Goal: Task Accomplishment & Management: Use online tool/utility

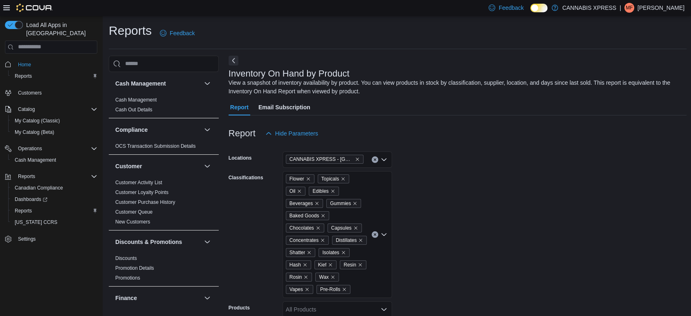
scroll to position [272, 0]
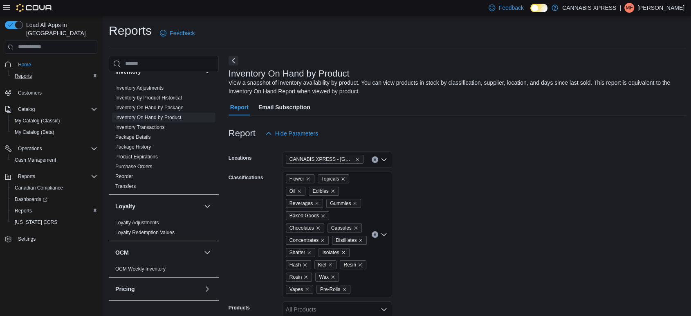
click at [40, 71] on div "Reports" at bounding box center [54, 76] width 86 height 10
click at [10, 70] on button "Reports" at bounding box center [54, 75] width 92 height 11
click at [20, 73] on span "Reports" at bounding box center [23, 76] width 17 height 7
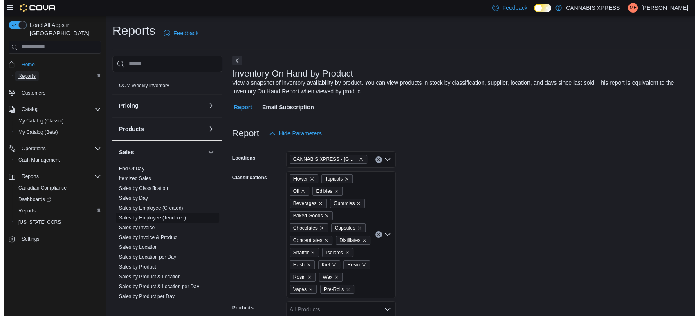
scroll to position [482, 0]
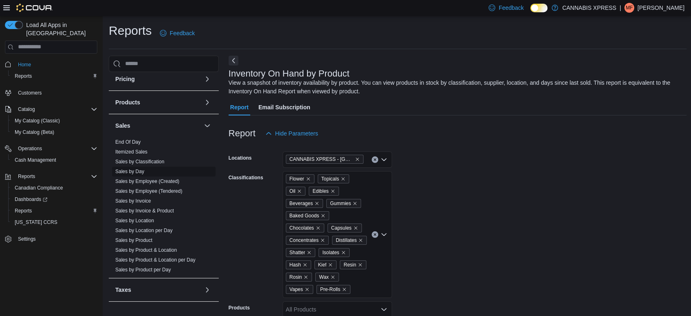
click at [136, 175] on span "Sales by Day" at bounding box center [163, 171] width 103 height 10
click at [136, 171] on link "Sales by Day" at bounding box center [129, 171] width 29 height 6
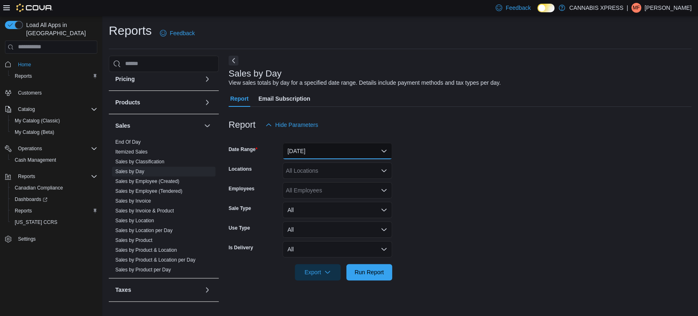
click at [330, 152] on button "[DATE]" at bounding box center [338, 151] width 110 height 16
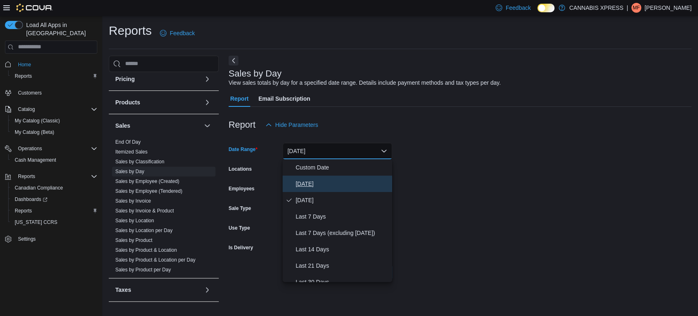
click at [328, 182] on span "[DATE]" at bounding box center [342, 184] width 93 height 10
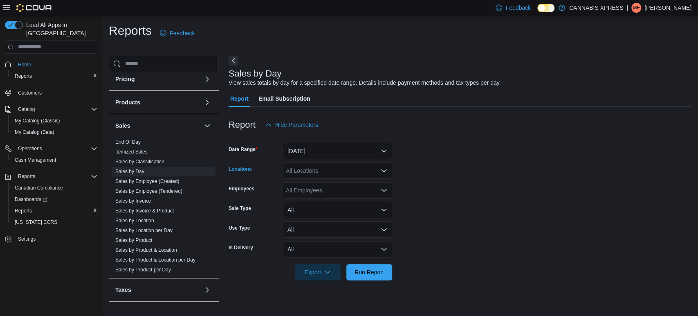
click at [325, 170] on div "All Locations" at bounding box center [338, 170] width 110 height 16
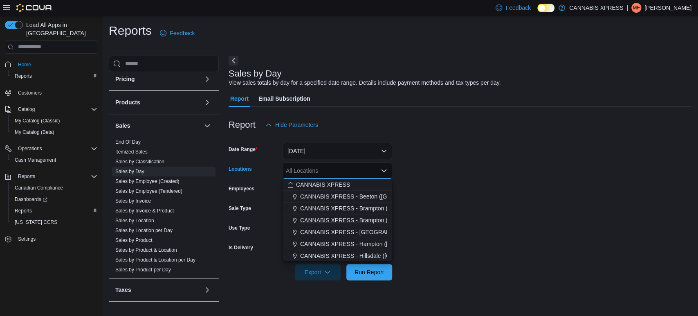
scroll to position [203, 0]
click at [341, 205] on span "CANNABIS XPRESS - [GEOGRAPHIC_DATA]-[GEOGRAPHIC_DATA] ([GEOGRAPHIC_DATA])" at bounding box center [426, 207] width 245 height 8
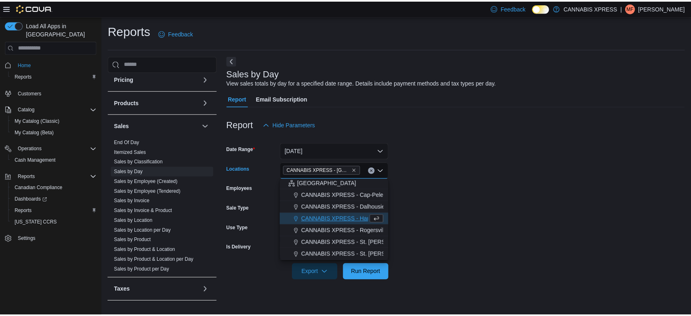
scroll to position [191, 0]
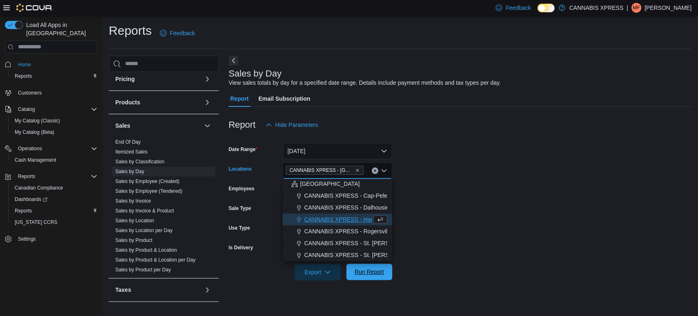
click at [369, 275] on span "Run Report" at bounding box center [369, 271] width 29 height 8
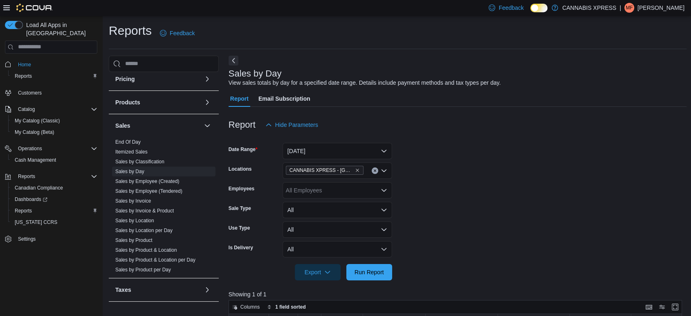
scroll to position [227, 0]
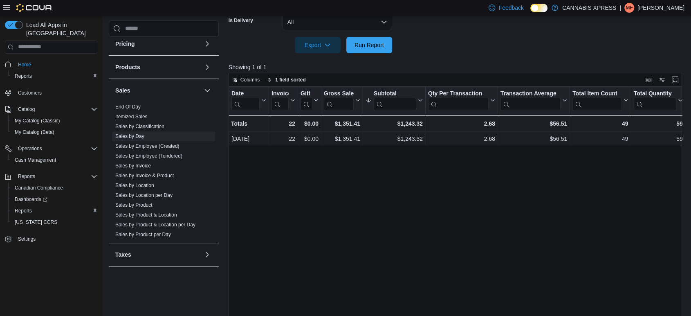
click at [469, 235] on div "Date Click to view column header actions Invoices Sold Click to view column hea…" at bounding box center [458, 206] width 458 height 239
click at [385, 35] on div at bounding box center [458, 33] width 458 height 7
click at [384, 38] on span "Run Report" at bounding box center [369, 44] width 36 height 16
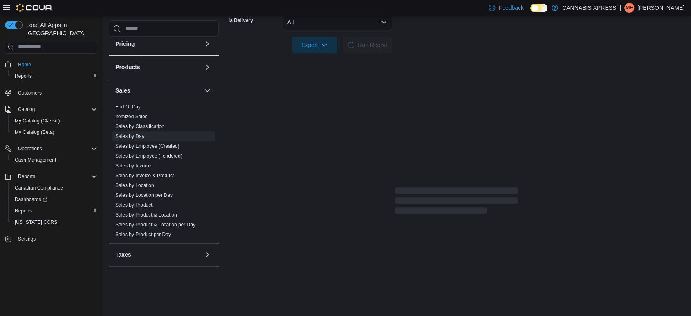
click at [511, 74] on div "Report Hide Parameters Date Range [DATE] Locations CANNABIS XPRESS - [GEOGRAPHI…" at bounding box center [457, 48] width 456 height 336
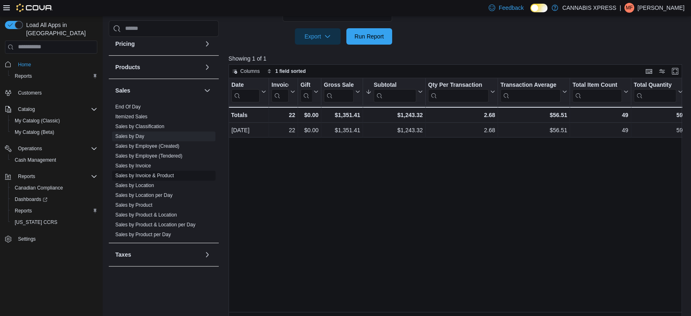
scroll to position [243, 0]
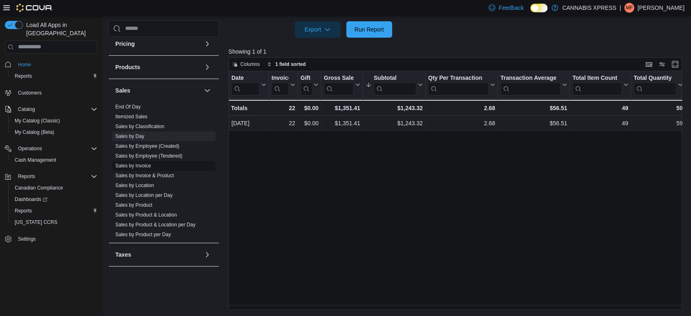
drag, startPoint x: 145, startPoint y: 204, endPoint x: 151, endPoint y: 199, distance: 7.8
click at [145, 204] on link "Sales by Product" at bounding box center [133, 205] width 37 height 6
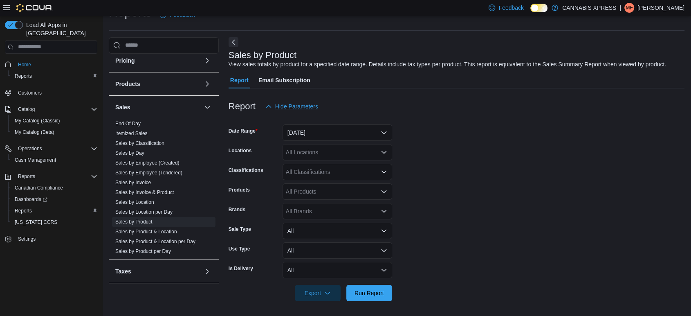
scroll to position [19, 0]
click at [321, 133] on button "[DATE]" at bounding box center [338, 132] width 110 height 16
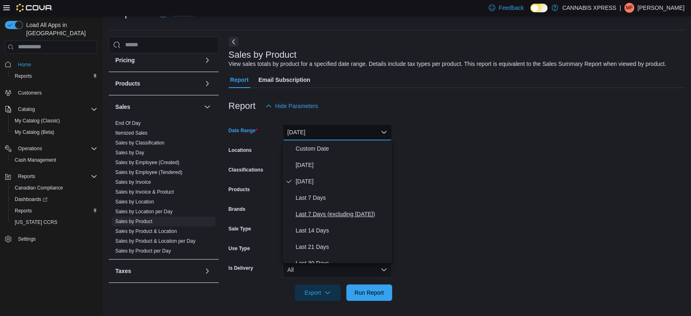
scroll to position [45, 0]
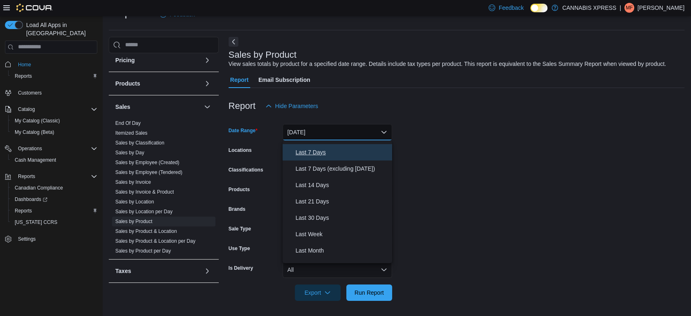
click at [320, 150] on span "Last 7 Days" at bounding box center [342, 152] width 93 height 10
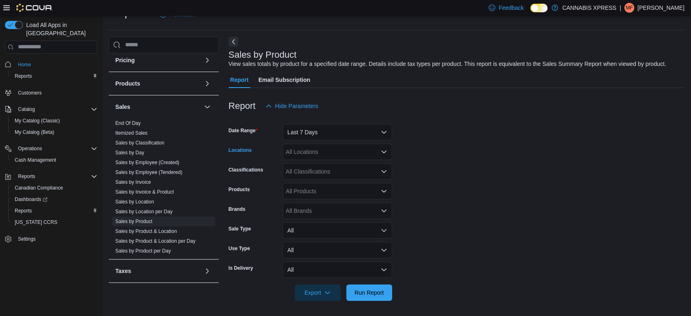
click at [337, 155] on div "All Locations" at bounding box center [338, 152] width 110 height 16
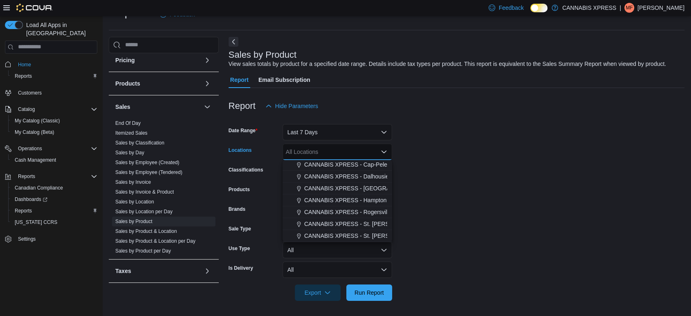
scroll to position [20, 0]
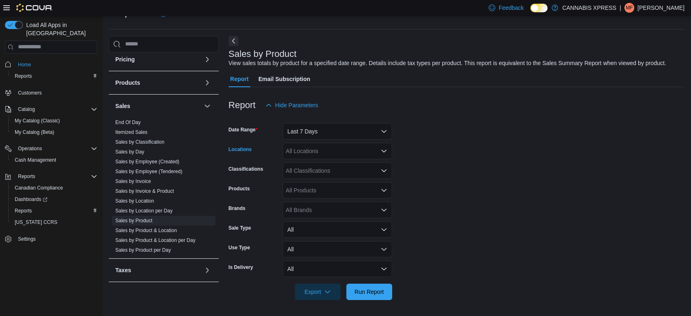
click at [332, 151] on div "All Locations Combo box. Selected. Combo box input. All Locations. Type some te…" at bounding box center [338, 151] width 110 height 16
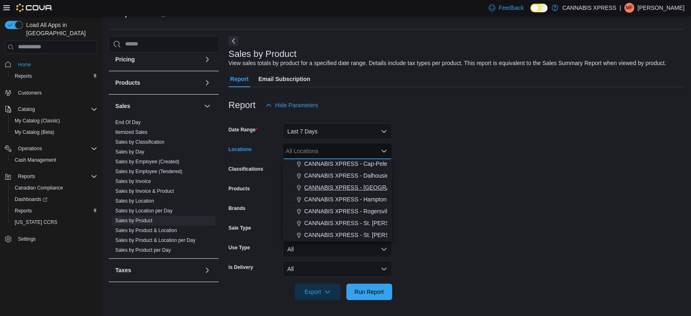
click at [329, 184] on span "CANNABIS XPRESS - [GEOGRAPHIC_DATA]-[GEOGRAPHIC_DATA] ([GEOGRAPHIC_DATA])" at bounding box center [426, 187] width 245 height 8
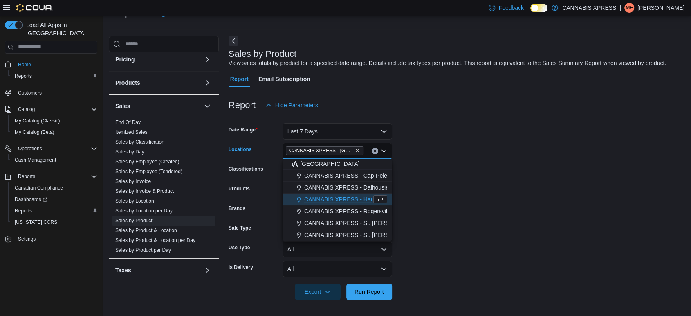
scroll to position [191, 0]
click at [503, 234] on form "Date Range Last 7 Days Locations CANNABIS XPRESS - [GEOGRAPHIC_DATA]-[GEOGRAPHI…" at bounding box center [457, 206] width 456 height 186
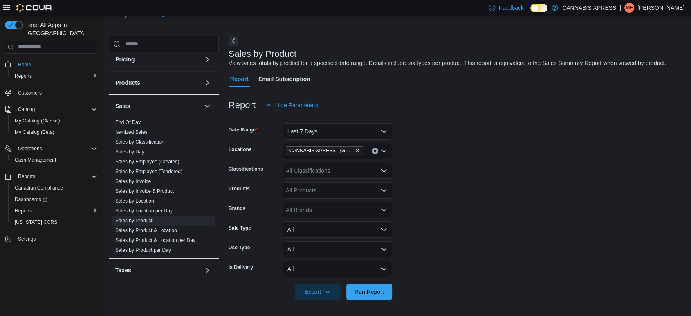
click at [337, 190] on div "All Products" at bounding box center [338, 190] width 110 height 16
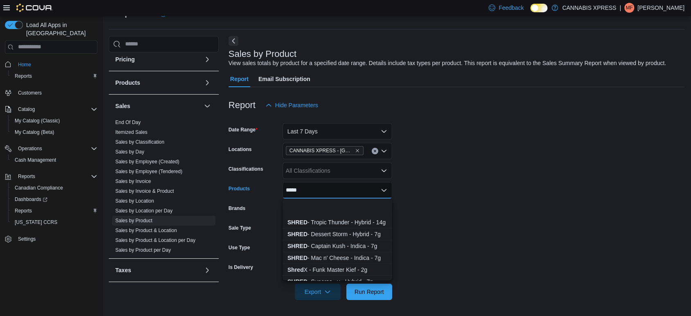
scroll to position [182, 0]
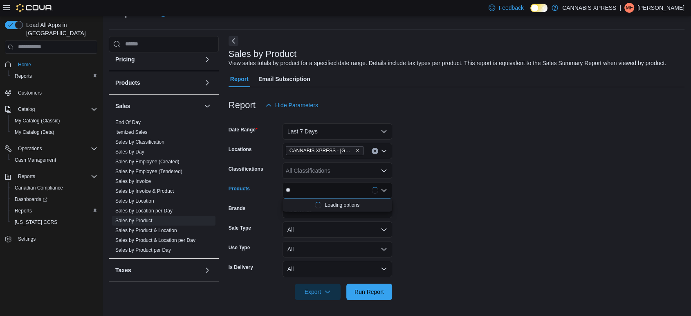
type input "*"
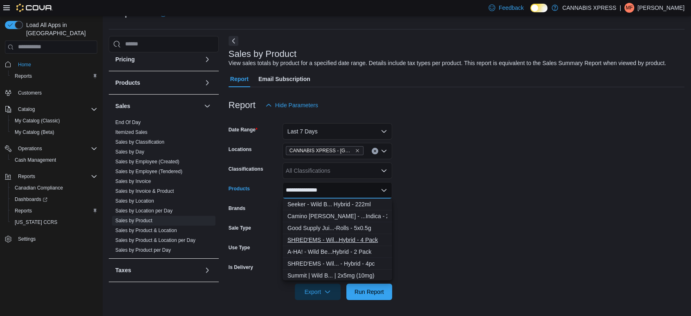
type input "**********"
click at [342, 242] on div "SHRED'EMS - Wil...Hybrid - 4 Pack" at bounding box center [338, 240] width 100 height 8
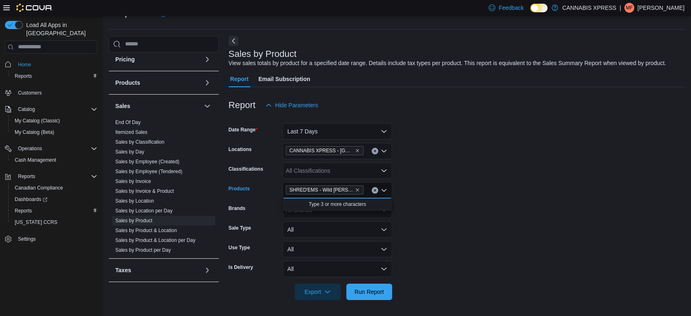
click at [385, 189] on icon "Close list of options" at bounding box center [384, 190] width 5 height 2
click at [367, 191] on input "Products" at bounding box center [367, 190] width 1 height 10
click at [382, 191] on icon "Close list of options" at bounding box center [384, 190] width 7 height 7
click at [366, 192] on div "SHRED'EMS - Wild [PERSON_NAME] Blaze Gummies - Hybrid - 4 Pack" at bounding box center [338, 190] width 110 height 16
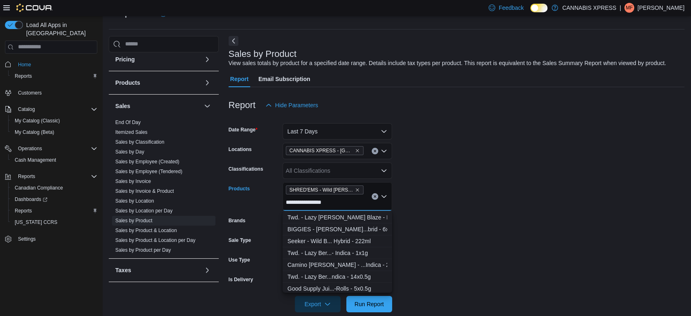
scroll to position [0, 0]
type input "**********"
click at [355, 216] on div "SHRED'EMS - Wil... - Hybrid - 4pc" at bounding box center [338, 216] width 100 height 8
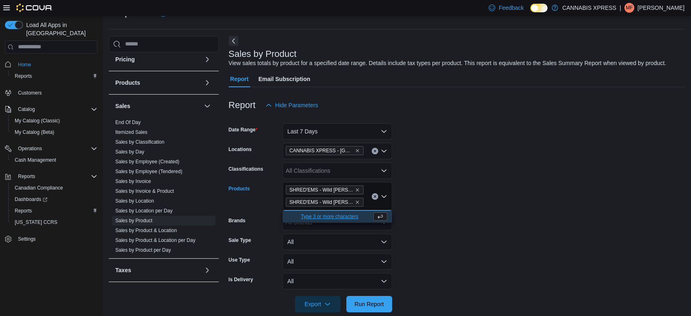
click at [497, 196] on form "Date Range Last 7 Days Locations CANNABIS XPRESS - [GEOGRAPHIC_DATA]-[GEOGRAPHI…" at bounding box center [457, 212] width 456 height 199
click at [384, 299] on span "Run Report" at bounding box center [369, 303] width 36 height 16
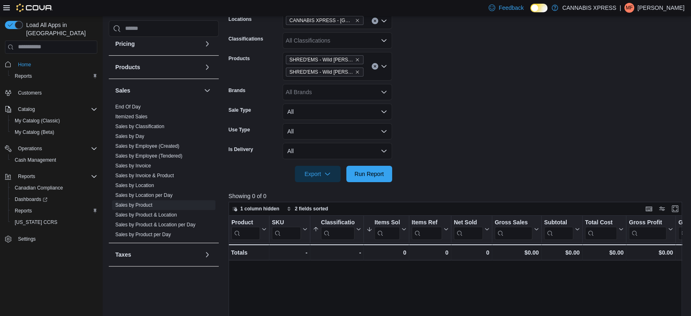
scroll to position [110, 0]
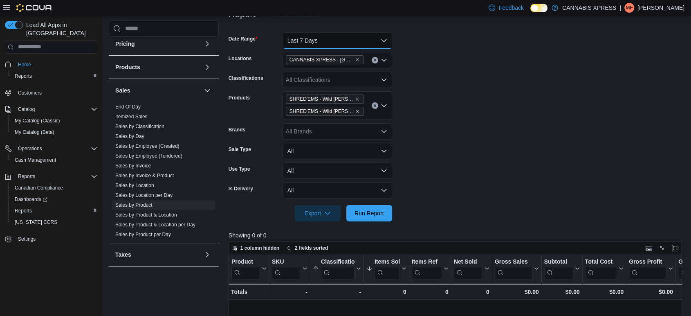
click at [380, 35] on button "Last 7 Days" at bounding box center [338, 40] width 110 height 16
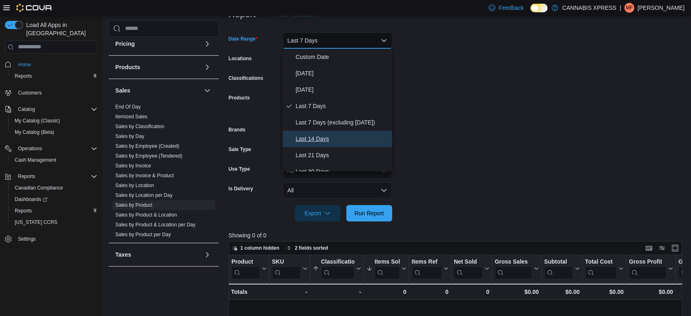
click at [314, 140] on span "Last 14 Days" at bounding box center [342, 139] width 93 height 10
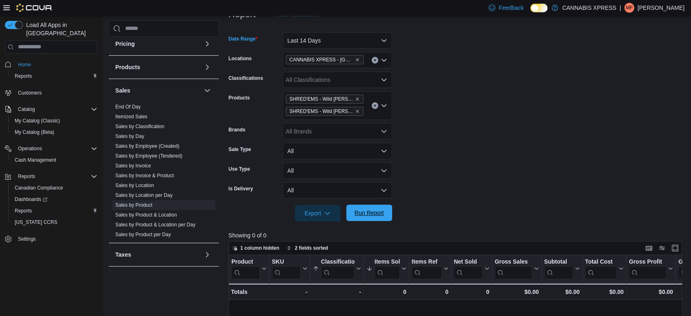
click at [385, 211] on span "Run Report" at bounding box center [369, 212] width 36 height 16
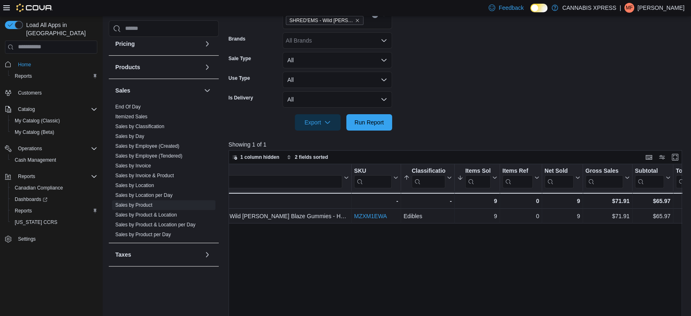
scroll to position [0, 307]
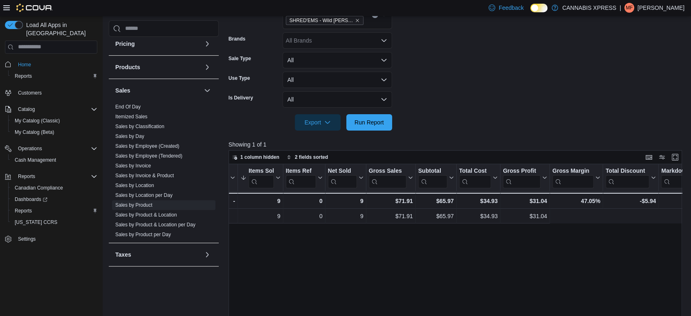
drag, startPoint x: 498, startPoint y: 263, endPoint x: 587, endPoint y: 254, distance: 89.2
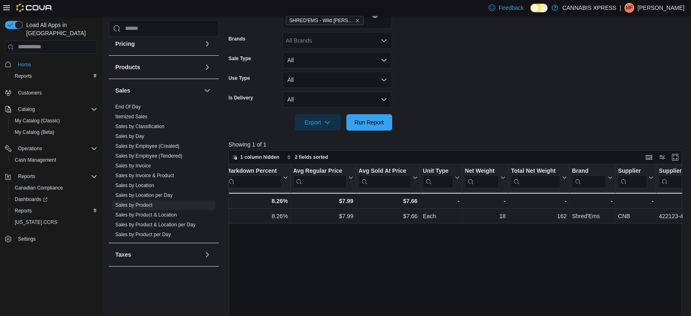
scroll to position [0, 800]
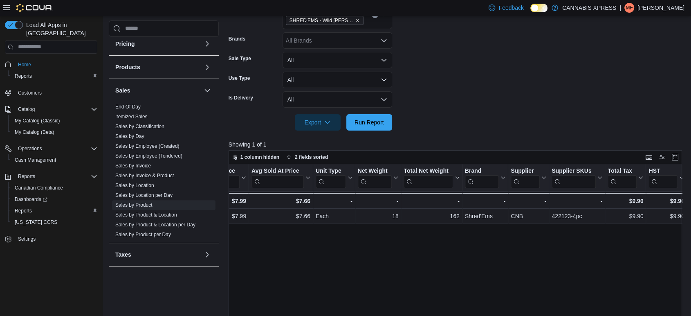
drag, startPoint x: 422, startPoint y: 272, endPoint x: 553, endPoint y: 270, distance: 130.9
click at [559, 269] on div "Product Click to view column header actions SKU Click to view column header act…" at bounding box center [458, 283] width 458 height 239
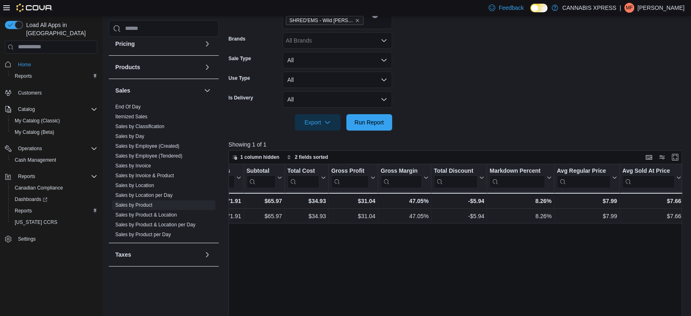
scroll to position [0, 0]
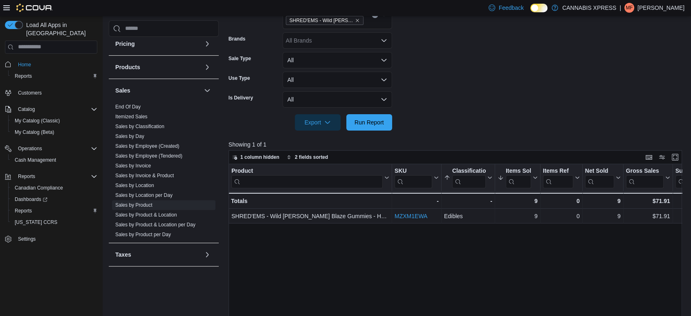
drag, startPoint x: 591, startPoint y: 271, endPoint x: 395, endPoint y: 267, distance: 195.5
click at [395, 267] on div "Product Click to view column header actions SKU Click to view column header act…" at bounding box center [458, 283] width 458 height 239
click at [395, 268] on div "Product Click to view column header actions SKU Click to view column header act…" at bounding box center [458, 283] width 458 height 239
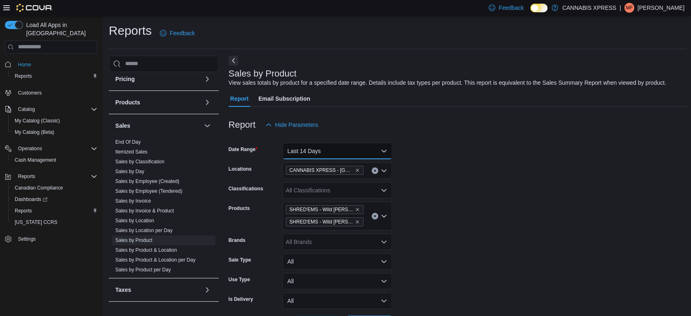
click at [340, 151] on button "Last 14 Days" at bounding box center [338, 151] width 110 height 16
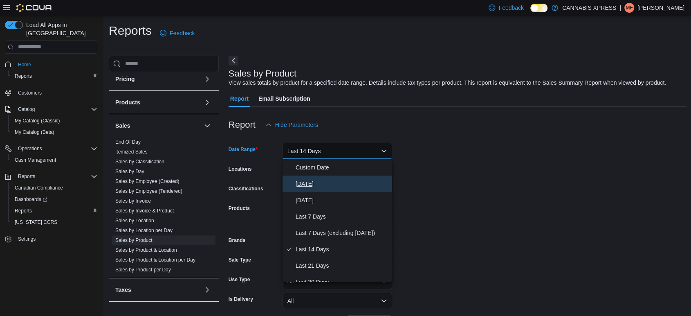
click at [304, 181] on span "[DATE]" at bounding box center [342, 184] width 93 height 10
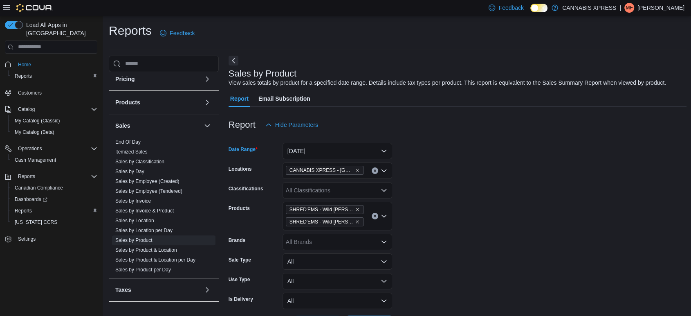
click at [375, 213] on button "Clear input" at bounding box center [375, 216] width 7 height 7
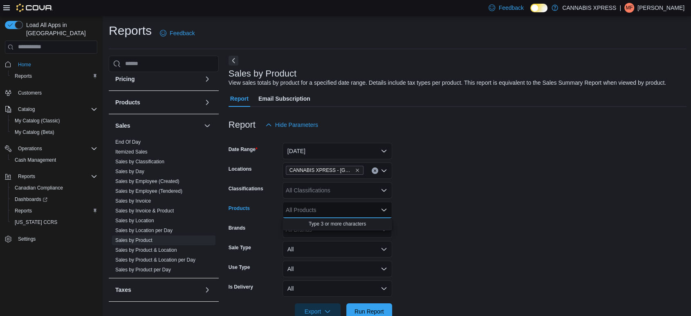
click at [341, 210] on div "All Products Combo box. Selected. Combo box input. All Products. Type some text…" at bounding box center [338, 210] width 110 height 16
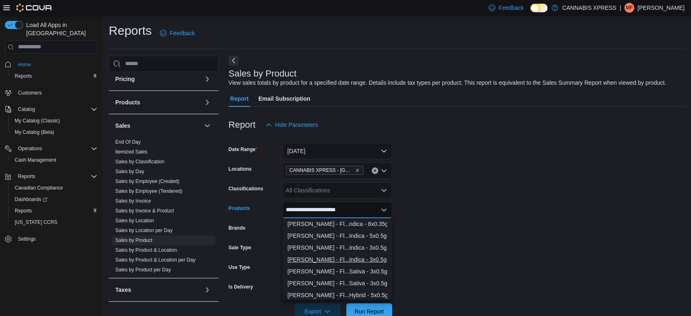
type input "**********"
click at [332, 254] on button "[PERSON_NAME] - Fl...Indica - 3x0.5g" at bounding box center [338, 260] width 110 height 12
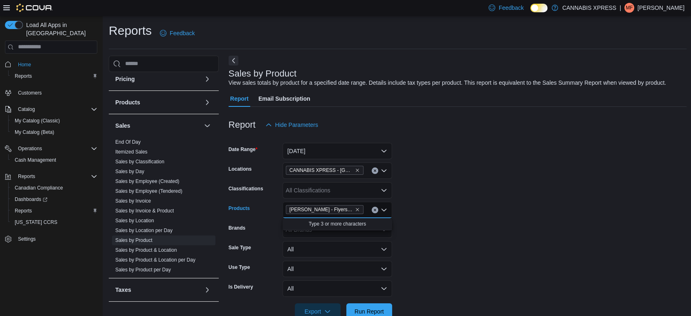
click at [384, 211] on icon "Close list of options" at bounding box center [384, 210] width 7 height 7
click at [386, 211] on icon "Open list of options" at bounding box center [384, 210] width 7 height 7
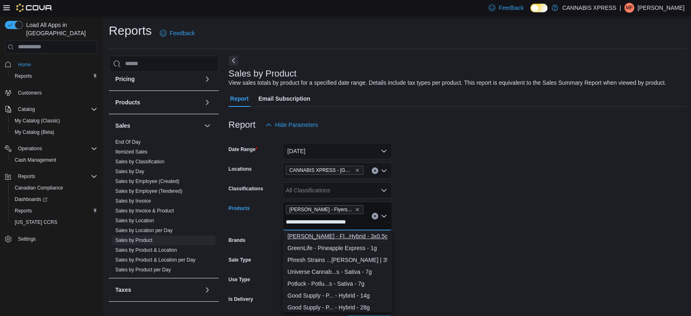
type input "**********"
click at [344, 235] on div "[PERSON_NAME] - Fl...Hybrid - 3x0.5g" at bounding box center [338, 236] width 100 height 8
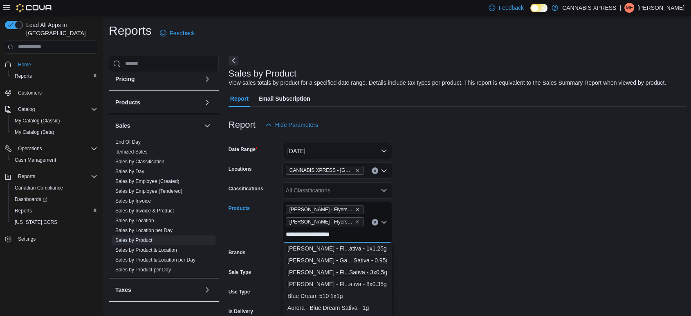
type input "**********"
click at [344, 270] on div "[PERSON_NAME] - Fl...Sativa - 3x0.5g" at bounding box center [338, 272] width 100 height 8
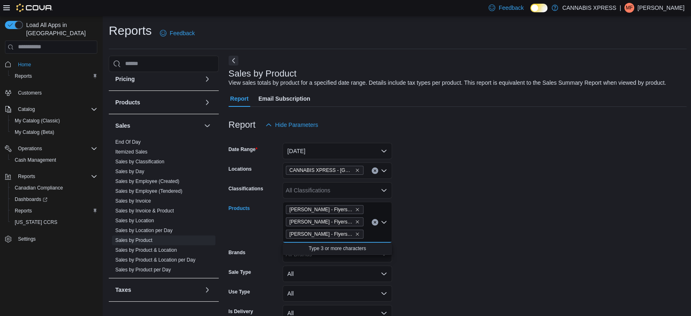
click at [369, 236] on div "[PERSON_NAME] - Flyers Frosted Infused Grape Gasolina Pre-Rolls - Indica - 3x0.…" at bounding box center [338, 222] width 110 height 41
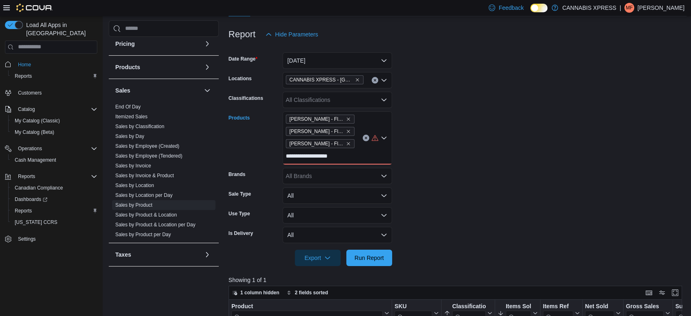
scroll to position [91, 0]
click at [352, 150] on div "**********" at bounding box center [338, 137] width 110 height 53
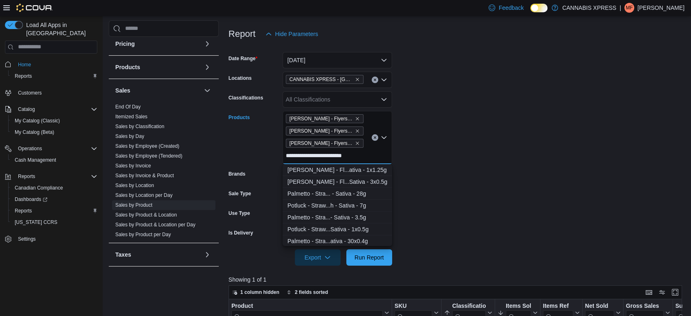
scroll to position [0, 0]
type input "**********"
click at [352, 183] on div "[PERSON_NAME] - Fl...Sativa - 3x0.5g" at bounding box center [338, 181] width 100 height 8
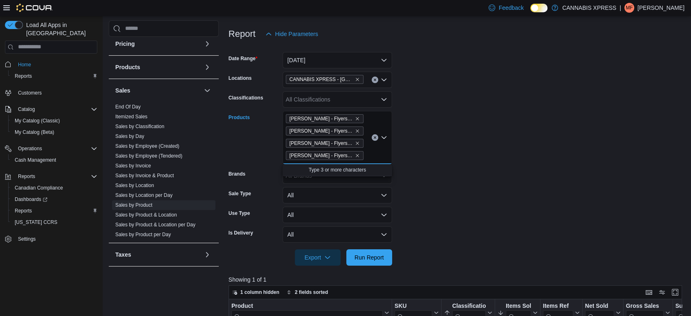
click at [418, 178] on form "Date Range [DATE] Locations CANNABIS XPRESS - [GEOGRAPHIC_DATA]-Westfield (Wool…" at bounding box center [458, 153] width 458 height 223
click at [378, 259] on span "Run Report" at bounding box center [369, 257] width 29 height 8
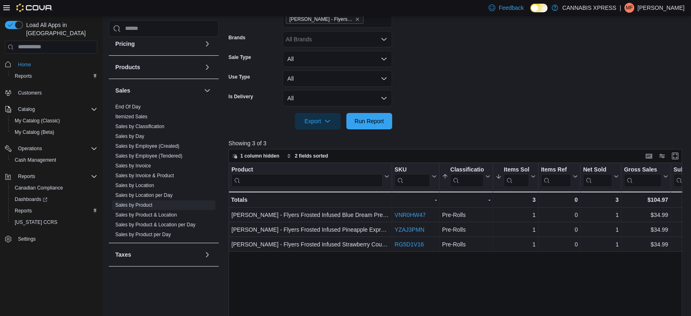
scroll to position [318, 0]
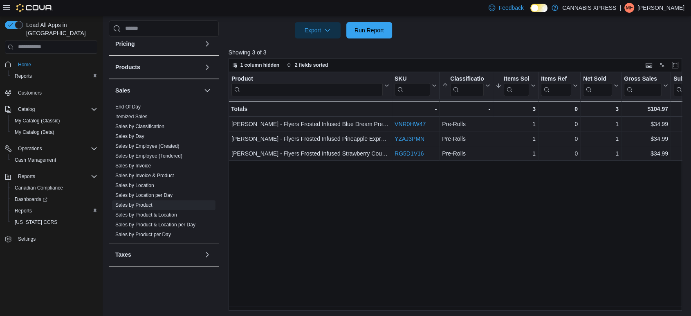
click at [459, 248] on div "Product Click to view column header actions SKU Click to view column header act…" at bounding box center [458, 191] width 458 height 239
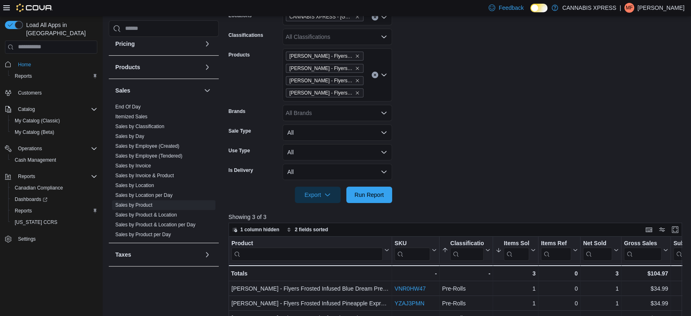
scroll to position [45, 0]
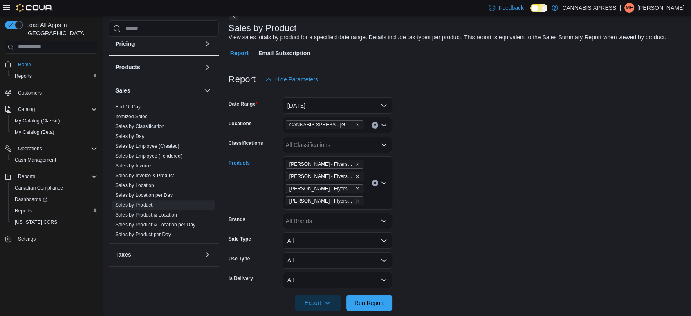
click at [373, 182] on icon "Clear input" at bounding box center [374, 182] width 3 height 3
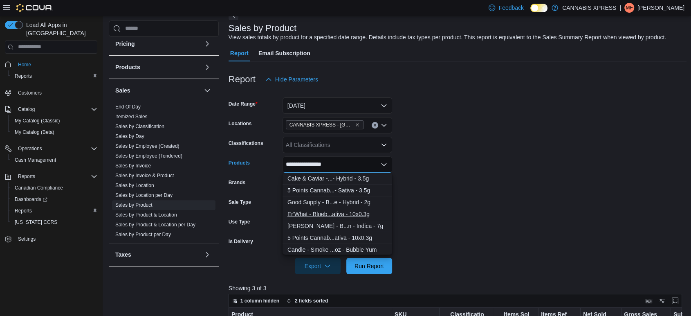
type input "**********"
click at [314, 213] on div "Er'What - Blueb...ativa - 10x0.3g" at bounding box center [338, 214] width 100 height 8
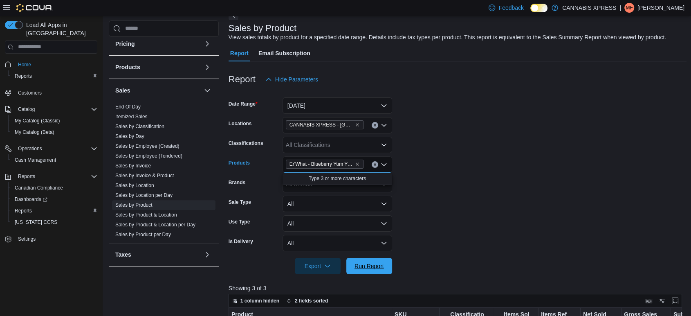
click at [367, 261] on span "Run Report" at bounding box center [369, 266] width 36 height 16
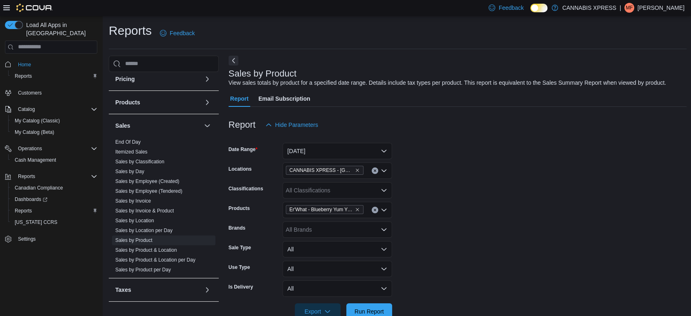
click at [481, 187] on form "Date Range [DATE] Locations CANNABIS XPRESS - [GEOGRAPHIC_DATA]-[GEOGRAPHIC_DAT…" at bounding box center [458, 226] width 458 height 186
click at [377, 210] on button "Clear input" at bounding box center [375, 210] width 7 height 7
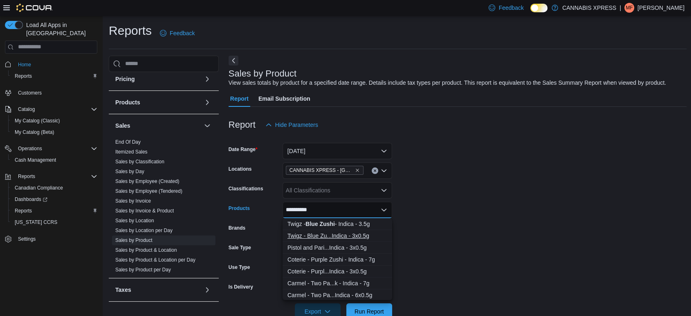
type input "**********"
click at [337, 230] on button "Twigz - Blue Zu...Indica - 3x0.5g" at bounding box center [338, 236] width 110 height 12
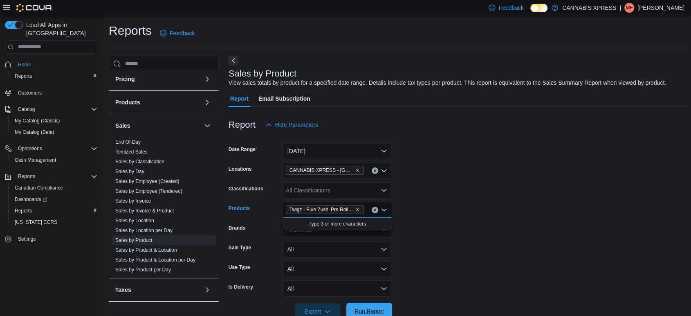
click at [383, 308] on span "Run Report" at bounding box center [369, 311] width 29 height 8
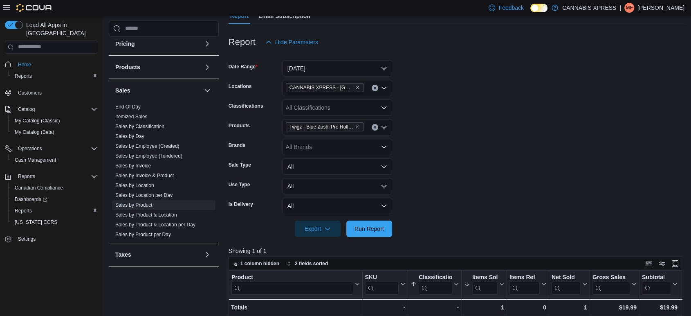
scroll to position [182, 0]
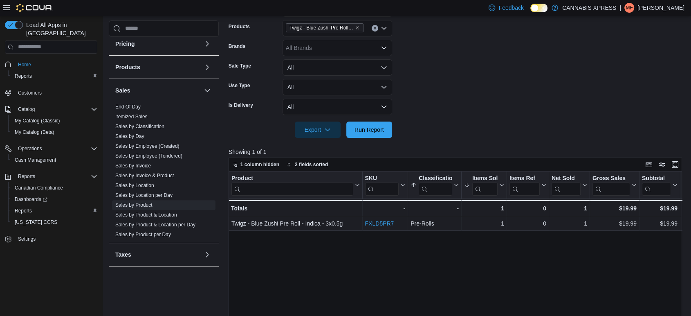
click at [451, 254] on div "Product Click to view column header actions SKU Click to view column header act…" at bounding box center [458, 290] width 458 height 239
click at [359, 27] on icon "Remove Twigz - Blue Zushi Pre Roll - Indica - 3x0.5g from selection in this gro…" at bounding box center [357, 27] width 5 height 5
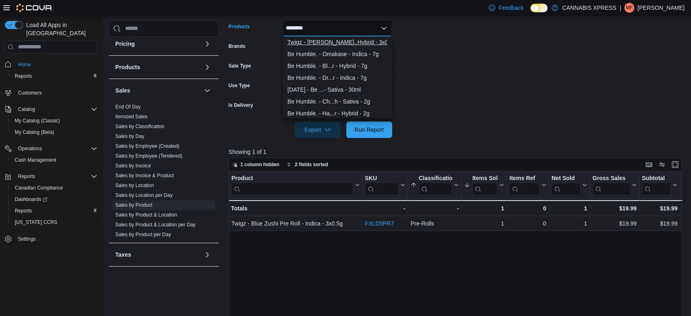
type input "********"
click at [339, 40] on div "Twigz - [PERSON_NAME]..Hybrid - 3x0.5g" at bounding box center [338, 42] width 100 height 8
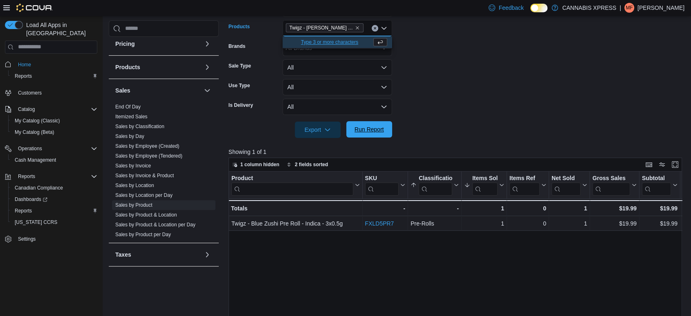
click at [370, 132] on span "Run Report" at bounding box center [369, 129] width 29 height 8
click at [485, 86] on form "Date Range [DATE] Locations CANNABIS XPRESS - [GEOGRAPHIC_DATA]-[GEOGRAPHIC_DAT…" at bounding box center [458, 44] width 458 height 186
click at [373, 29] on button "Clear input" at bounding box center [375, 28] width 7 height 7
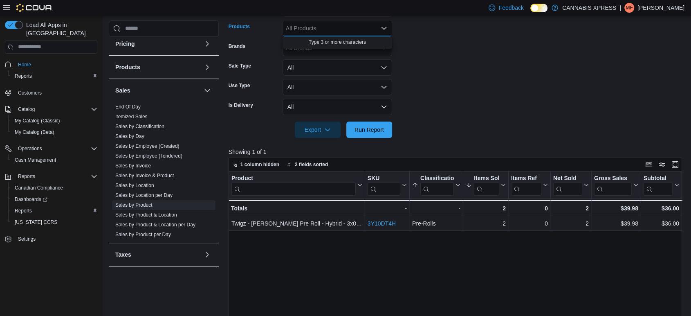
click at [368, 292] on div "Product Click to view column header actions SKU Click to view column header act…" at bounding box center [458, 290] width 458 height 239
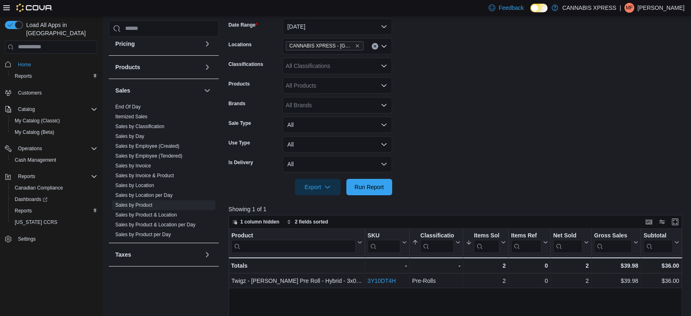
scroll to position [45, 0]
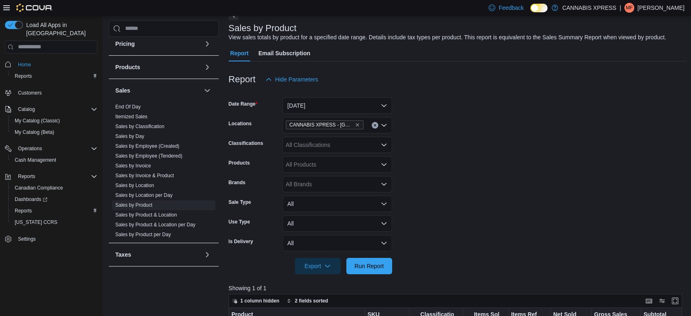
click at [329, 166] on div "All Products" at bounding box center [338, 164] width 110 height 16
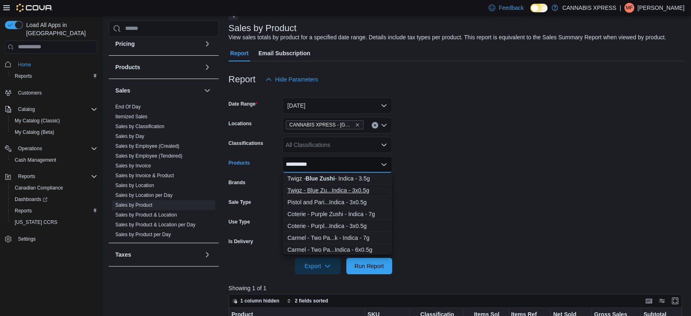
type input "**********"
click at [332, 191] on div "Twigz - Blue Zu...Indica - 3x0.5g" at bounding box center [338, 190] width 100 height 8
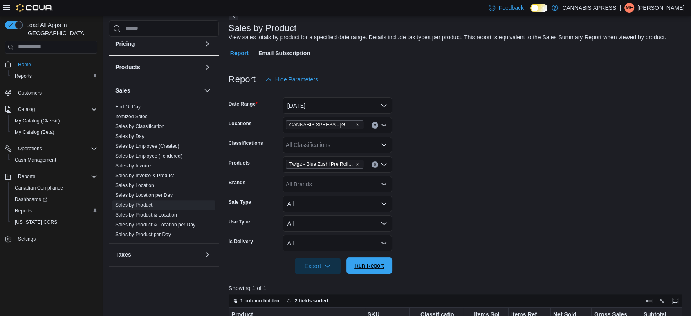
click at [364, 259] on span "Run Report" at bounding box center [369, 265] width 36 height 16
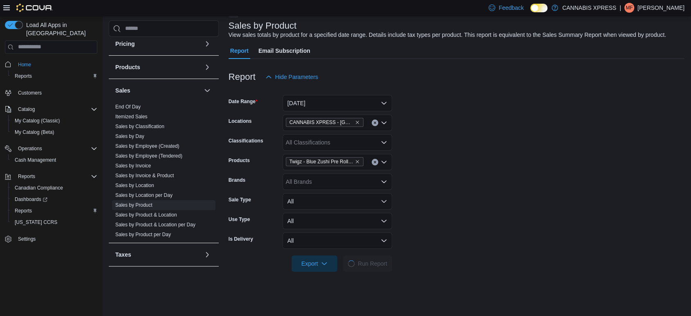
scroll to position [136, 0]
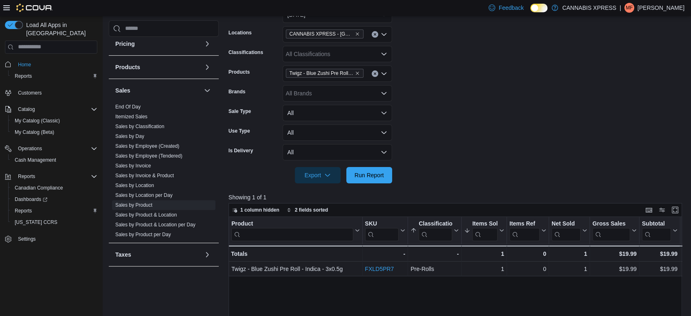
click at [564, 109] on form "Date Range [DATE] Locations CANNABIS XPRESS - [GEOGRAPHIC_DATA]-[GEOGRAPHIC_DAT…" at bounding box center [458, 90] width 458 height 186
click at [564, 108] on form "Date Range [DATE] Locations CANNABIS XPRESS - [GEOGRAPHIC_DATA]-[GEOGRAPHIC_DAT…" at bounding box center [458, 90] width 458 height 186
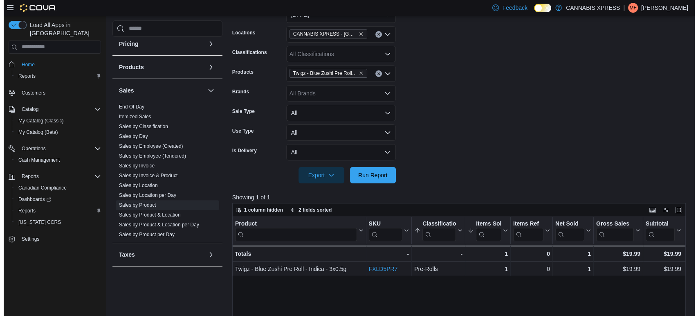
scroll to position [0, 0]
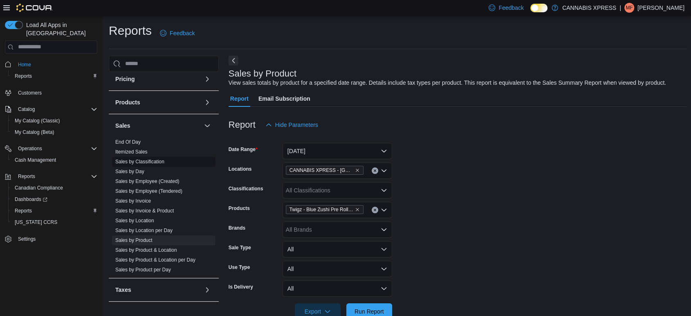
drag, startPoint x: 133, startPoint y: 169, endPoint x: 137, endPoint y: 164, distance: 6.1
click at [133, 168] on link "Sales by Day" at bounding box center [129, 171] width 29 height 6
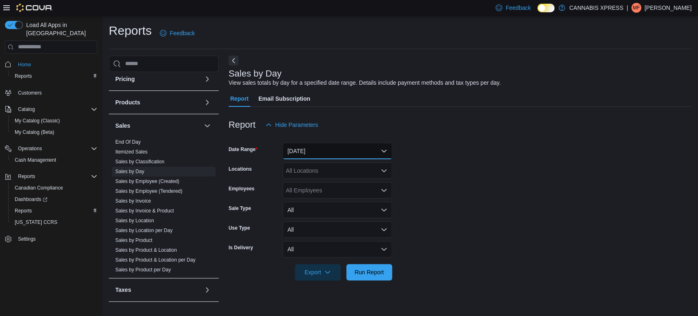
click at [374, 153] on button "[DATE]" at bounding box center [338, 151] width 110 height 16
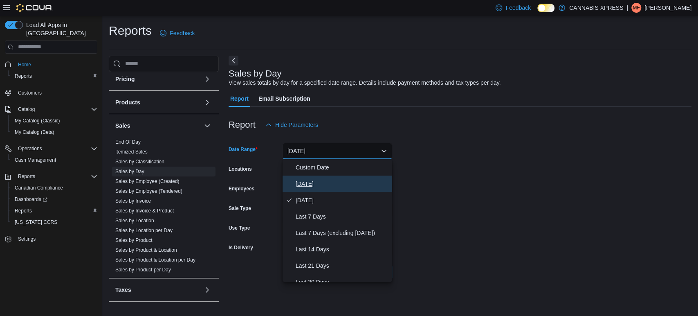
click at [325, 176] on button "[DATE]" at bounding box center [338, 183] width 110 height 16
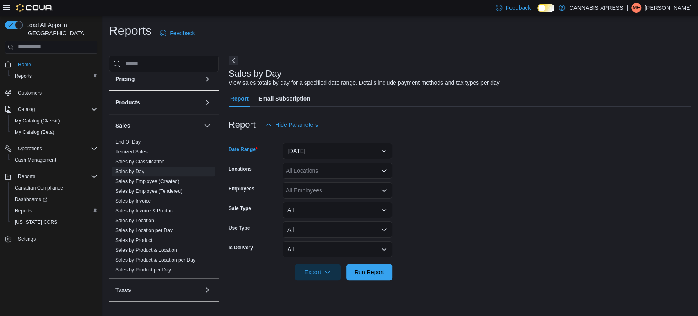
click at [360, 173] on div "All Locations" at bounding box center [338, 170] width 110 height 16
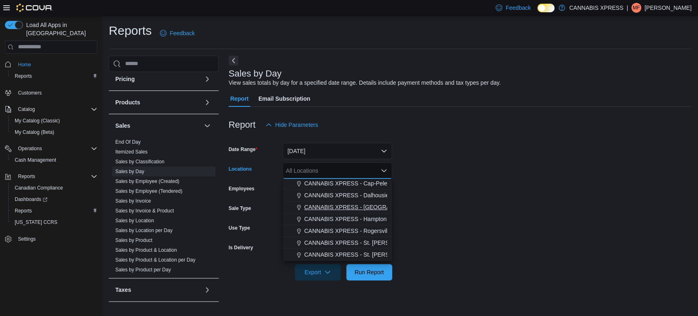
click at [356, 203] on span "CANNABIS XPRESS - [GEOGRAPHIC_DATA]-[GEOGRAPHIC_DATA] ([GEOGRAPHIC_DATA])" at bounding box center [426, 207] width 245 height 8
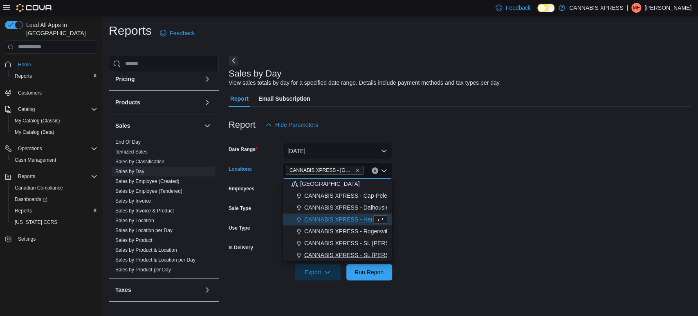
click at [366, 260] on button "CANNABIS XPRESS - St. [PERSON_NAME] ([GEOGRAPHIC_DATA])" at bounding box center [338, 255] width 110 height 12
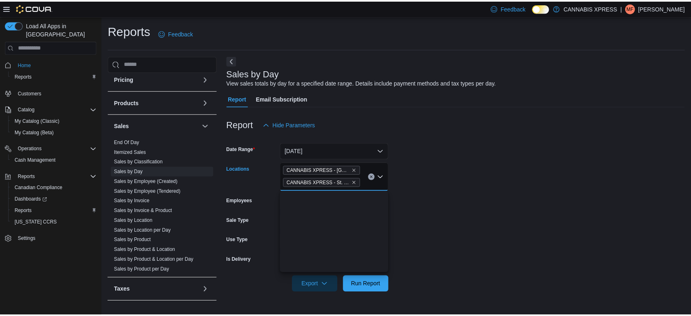
scroll to position [0, 0]
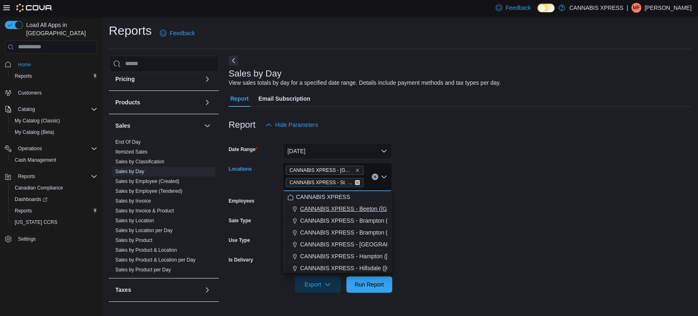
drag, startPoint x: 355, startPoint y: 183, endPoint x: 357, endPoint y: 200, distance: 16.9
click at [355, 184] on icon "Remove CANNABIS XPRESS - St. George (Main Street) from selection in this group" at bounding box center [357, 182] width 5 height 5
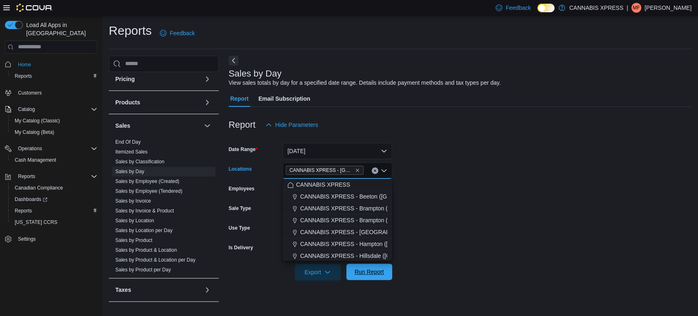
click at [372, 276] on span "Run Report" at bounding box center [369, 271] width 36 height 16
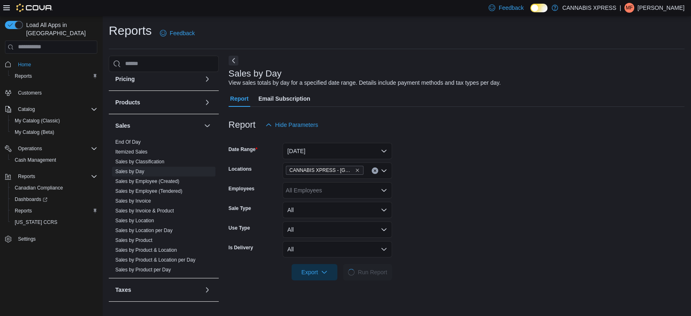
click at [605, 169] on form "Date Range [DATE] Locations CANNABIS XPRESS - [GEOGRAPHIC_DATA]-[GEOGRAPHIC_DAT…" at bounding box center [457, 206] width 456 height 147
click at [606, 169] on form "Date Range [DATE] Locations CANNABIS XPRESS - [GEOGRAPHIC_DATA]-[GEOGRAPHIC_DAT…" at bounding box center [457, 206] width 456 height 147
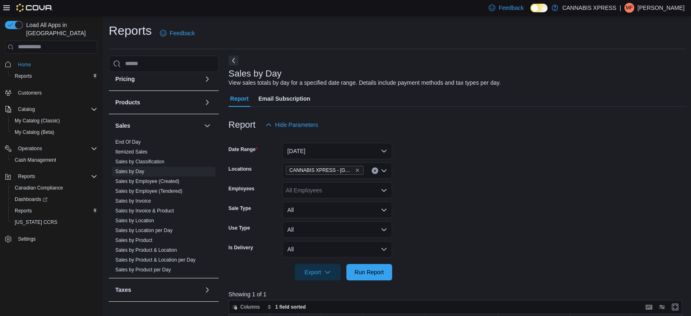
click at [606, 169] on form "Date Range [DATE] Locations CANNABIS XPRESS - [GEOGRAPHIC_DATA]-[GEOGRAPHIC_DAT…" at bounding box center [458, 206] width 458 height 147
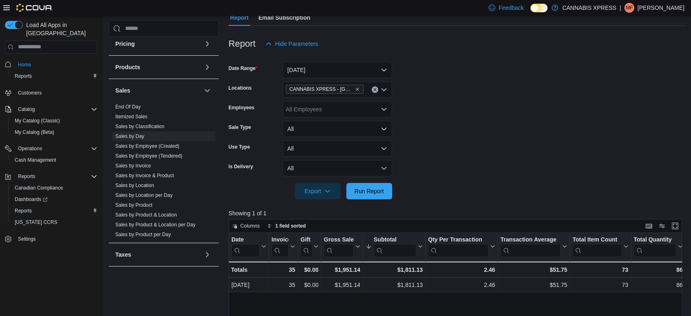
scroll to position [182, 0]
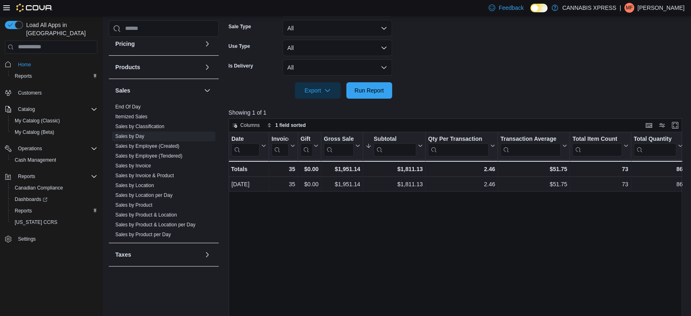
click at [553, 266] on div "Date Click to view column header actions Invoices Sold Click to view column hea…" at bounding box center [458, 251] width 458 height 239
click at [373, 97] on span "Run Report" at bounding box center [369, 90] width 36 height 16
click at [365, 85] on span "Run Report" at bounding box center [369, 90] width 36 height 16
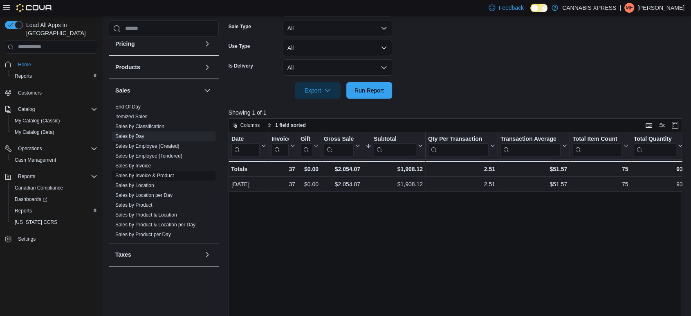
drag, startPoint x: 142, startPoint y: 206, endPoint x: 171, endPoint y: 187, distance: 34.4
click at [142, 206] on link "Sales by Product" at bounding box center [133, 205] width 37 height 6
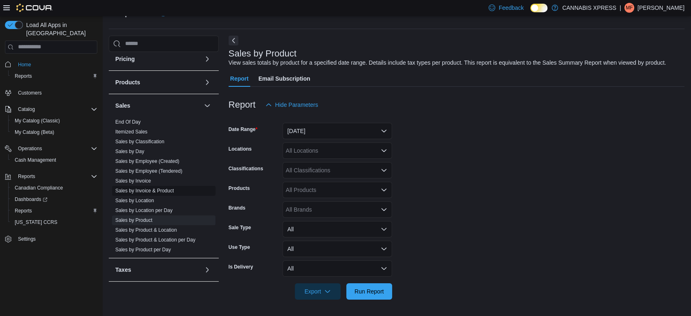
scroll to position [19, 0]
click at [327, 131] on button "[DATE]" at bounding box center [338, 132] width 110 height 16
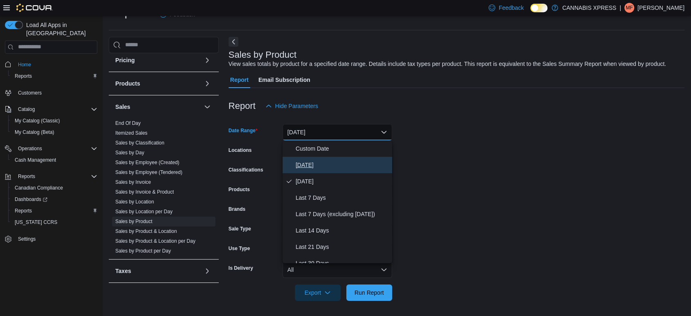
click at [304, 164] on span "[DATE]" at bounding box center [342, 165] width 93 height 10
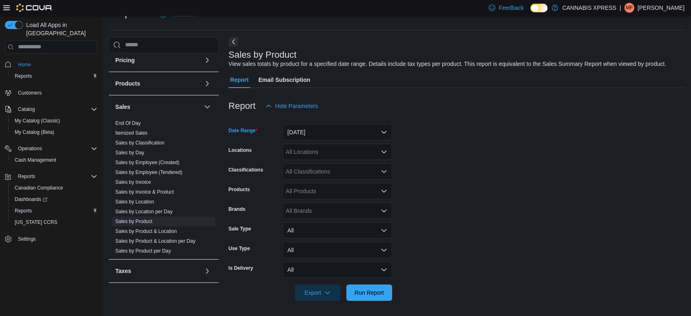
click at [317, 168] on div "All Classifications" at bounding box center [338, 171] width 110 height 16
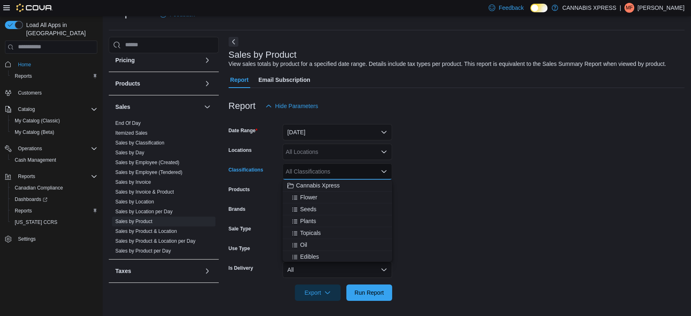
click at [321, 155] on div "All Locations" at bounding box center [338, 152] width 110 height 16
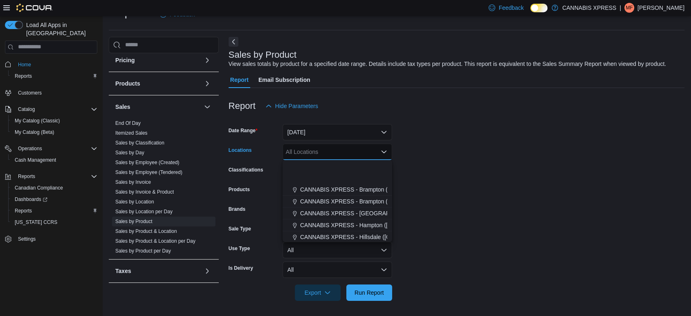
scroll to position [203, 0]
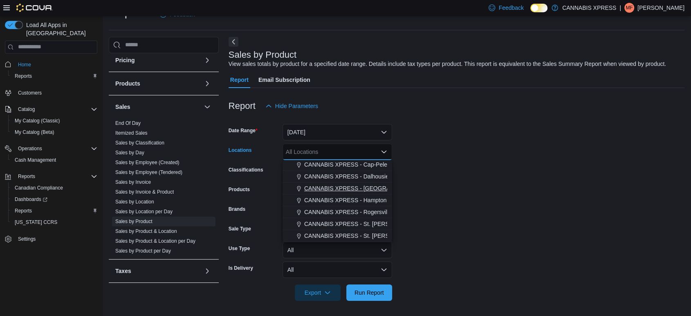
click at [339, 186] on span "CANNABIS XPRESS - [GEOGRAPHIC_DATA]-[GEOGRAPHIC_DATA] ([GEOGRAPHIC_DATA])" at bounding box center [426, 188] width 245 height 8
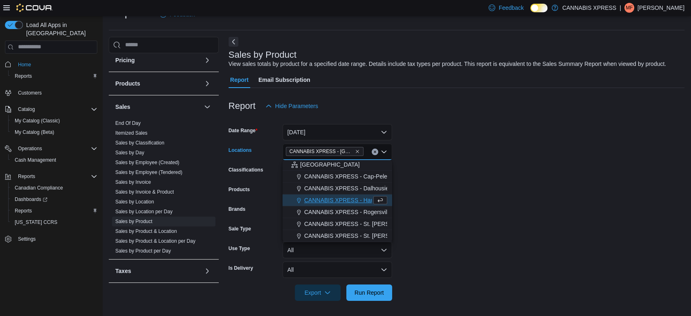
scroll to position [191, 0]
click at [495, 178] on form "Date Range [DATE] Locations CANNABIS XPRESS - [GEOGRAPHIC_DATA]-[GEOGRAPHIC_DAT…" at bounding box center [457, 207] width 456 height 186
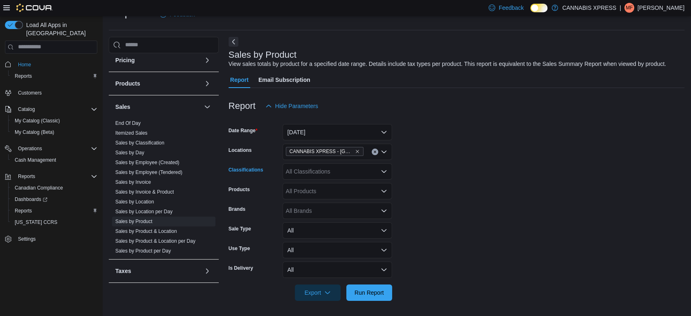
click at [308, 171] on div "All Classifications" at bounding box center [338, 171] width 110 height 16
type input "*"
drag, startPoint x: 509, startPoint y: 180, endPoint x: 443, endPoint y: 200, distance: 68.6
click at [509, 181] on form "Date Range [DATE] Locations CANNABIS XPRESS - [GEOGRAPHIC_DATA]-[GEOGRAPHIC_DAT…" at bounding box center [457, 207] width 456 height 186
click at [328, 189] on div "All Products" at bounding box center [338, 191] width 110 height 16
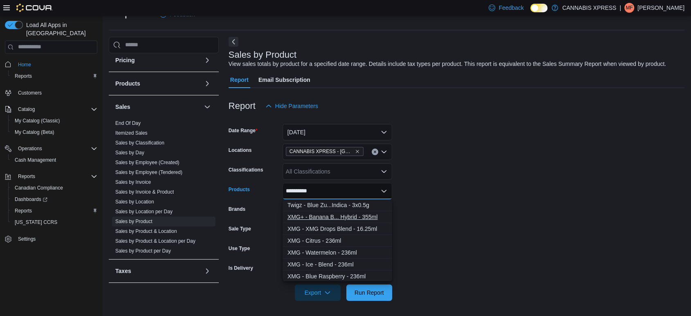
type input "**********"
click at [333, 214] on div "XMG+ - Banana B... Hybrid - 355ml" at bounding box center [338, 217] width 100 height 8
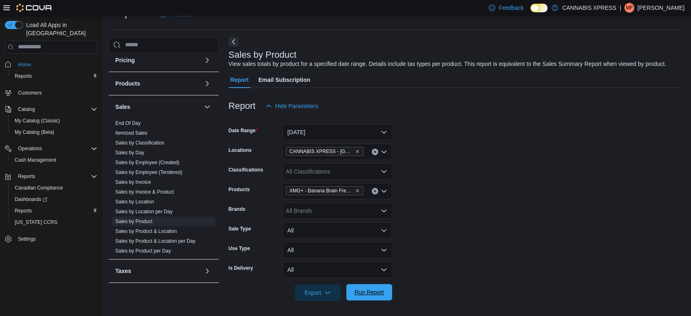
click at [363, 291] on span "Run Report" at bounding box center [369, 292] width 29 height 8
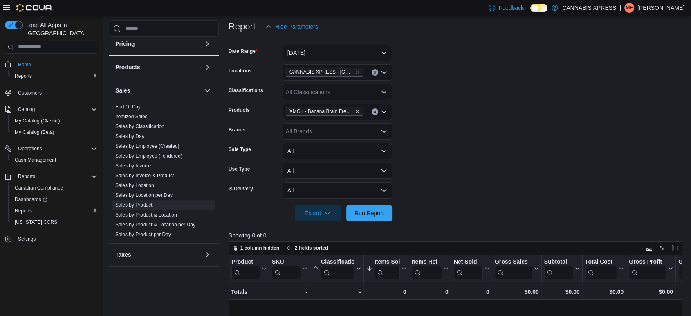
scroll to position [136, 0]
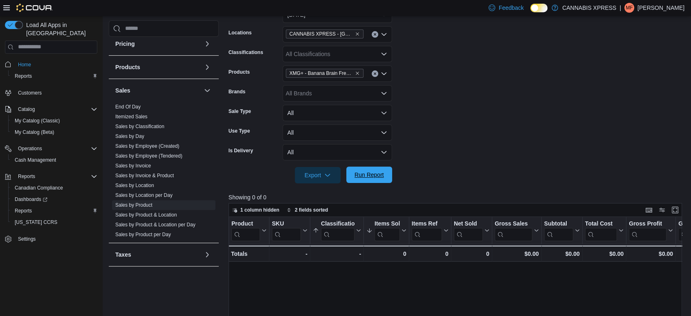
click at [380, 177] on span "Run Report" at bounding box center [369, 175] width 29 height 8
click at [518, 81] on form "Date Range [DATE] Locations CANNABIS XPRESS - [GEOGRAPHIC_DATA]-[GEOGRAPHIC_DAT…" at bounding box center [458, 90] width 458 height 186
click at [354, 166] on div at bounding box center [458, 163] width 458 height 7
click at [355, 166] on span "Run Report" at bounding box center [369, 174] width 36 height 16
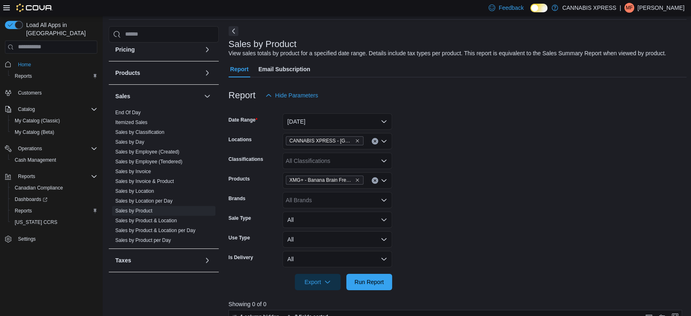
scroll to position [45, 0]
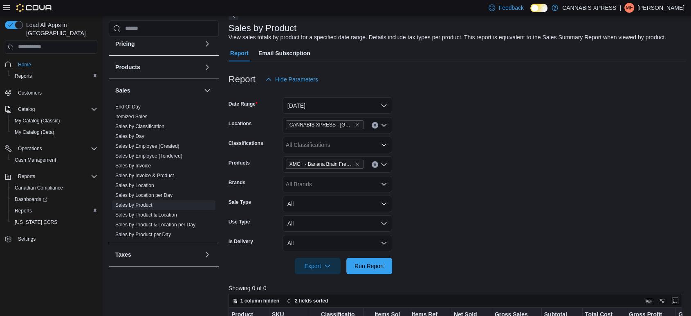
click at [369, 166] on div "XMG+ - Banana Brain Freeze - Hybrid - 355ml" at bounding box center [338, 164] width 110 height 16
click at [377, 163] on button "Clear input" at bounding box center [375, 164] width 7 height 7
click at [28, 73] on span "Reports" at bounding box center [23, 76] width 17 height 7
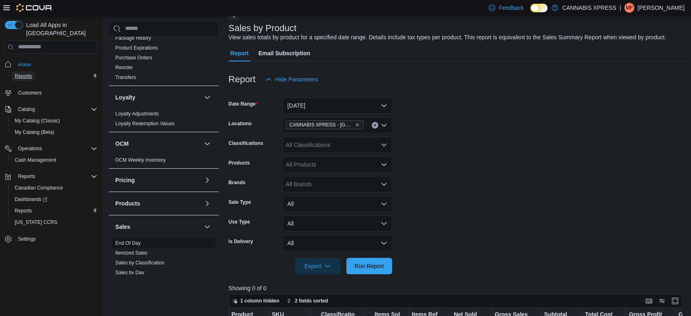
scroll to position [391, 0]
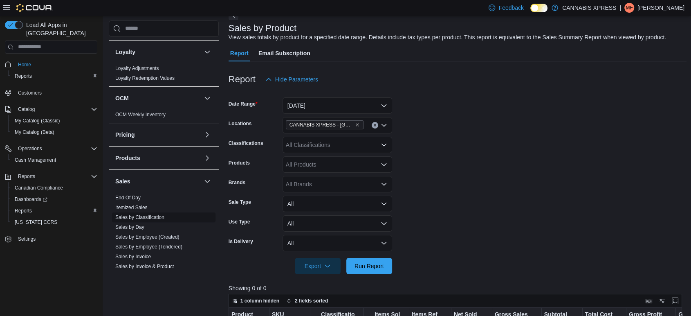
drag, startPoint x: 131, startPoint y: 226, endPoint x: 175, endPoint y: 247, distance: 48.3
click at [131, 225] on link "Sales by Day" at bounding box center [129, 227] width 29 height 6
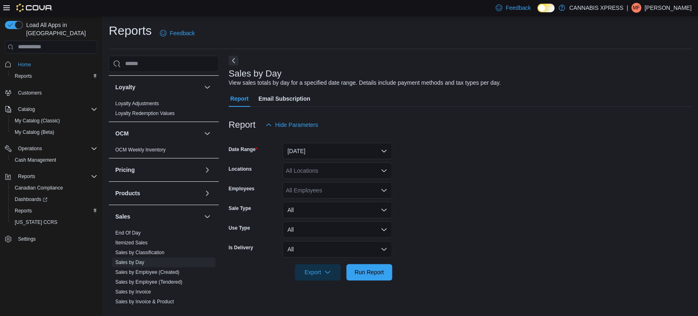
click at [366, 136] on div at bounding box center [460, 138] width 463 height 10
click at [366, 150] on button "[DATE]" at bounding box center [338, 151] width 110 height 16
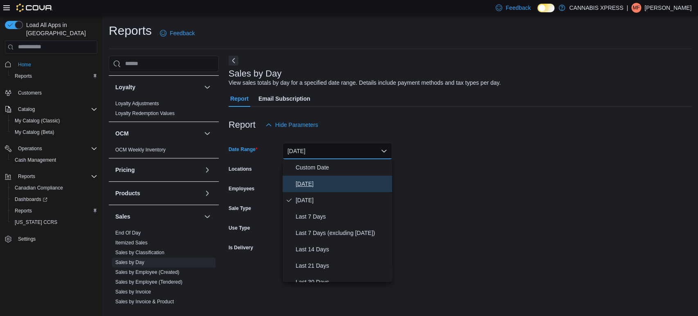
click at [322, 176] on button "[DATE]" at bounding box center [338, 183] width 110 height 16
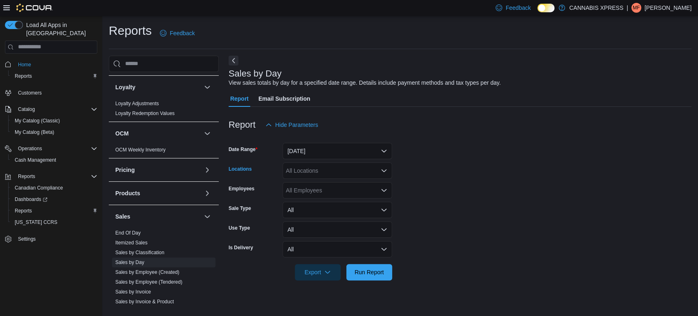
click at [355, 168] on div "All Locations" at bounding box center [338, 170] width 110 height 16
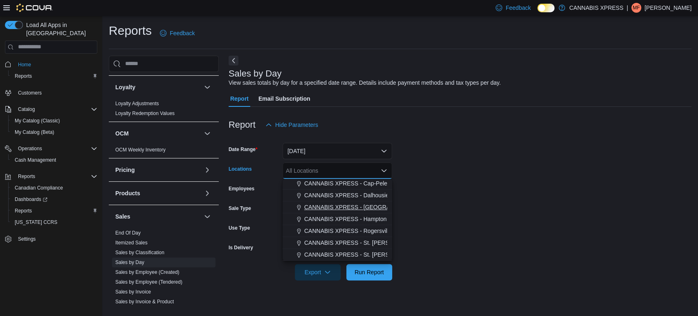
click at [344, 202] on button "CANNABIS XPRESS - [GEOGRAPHIC_DATA]-[GEOGRAPHIC_DATA] ([GEOGRAPHIC_DATA])" at bounding box center [338, 207] width 110 height 12
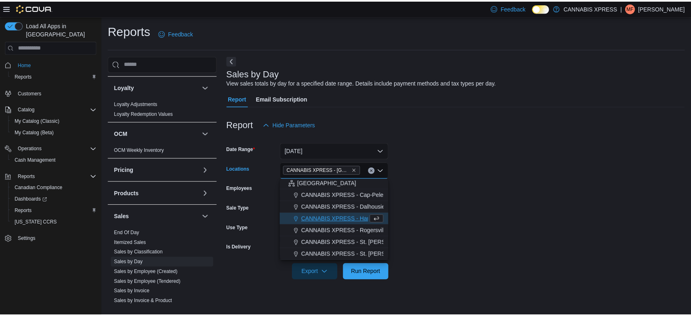
scroll to position [191, 0]
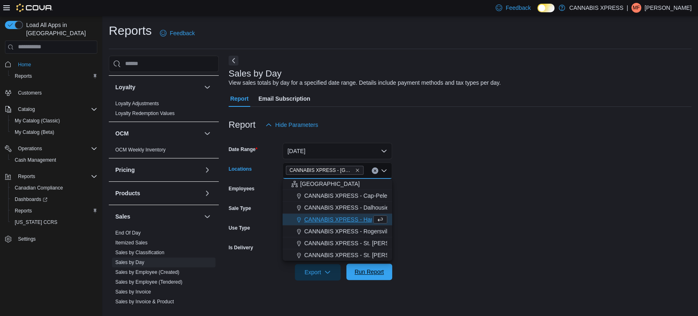
click at [363, 270] on span "Run Report" at bounding box center [369, 271] width 29 height 8
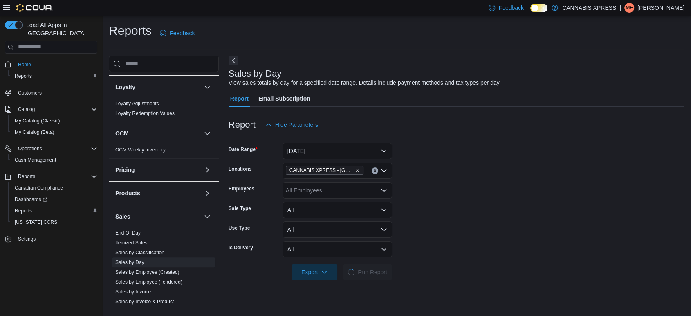
click at [490, 191] on form "Date Range [DATE] Locations CANNABIS XPRESS - [GEOGRAPHIC_DATA]-[GEOGRAPHIC_DAT…" at bounding box center [457, 206] width 456 height 147
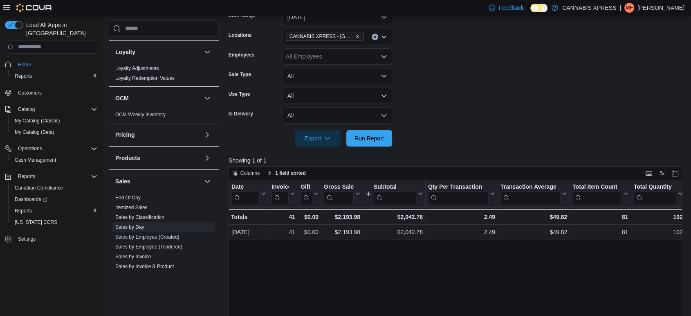
scroll to position [136, 0]
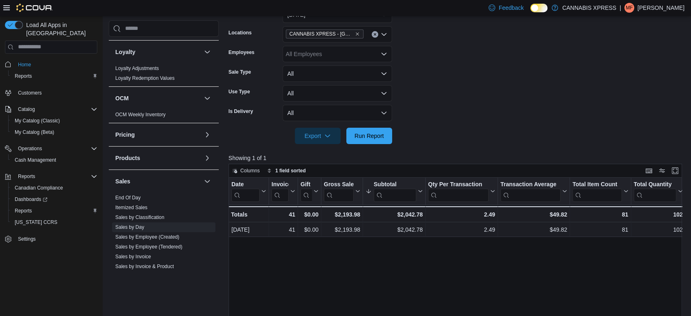
click at [503, 281] on div "Date Click to view column header actions Invoices Sold Click to view column hea…" at bounding box center [458, 296] width 458 height 239
